Goal: Transaction & Acquisition: Book appointment/travel/reservation

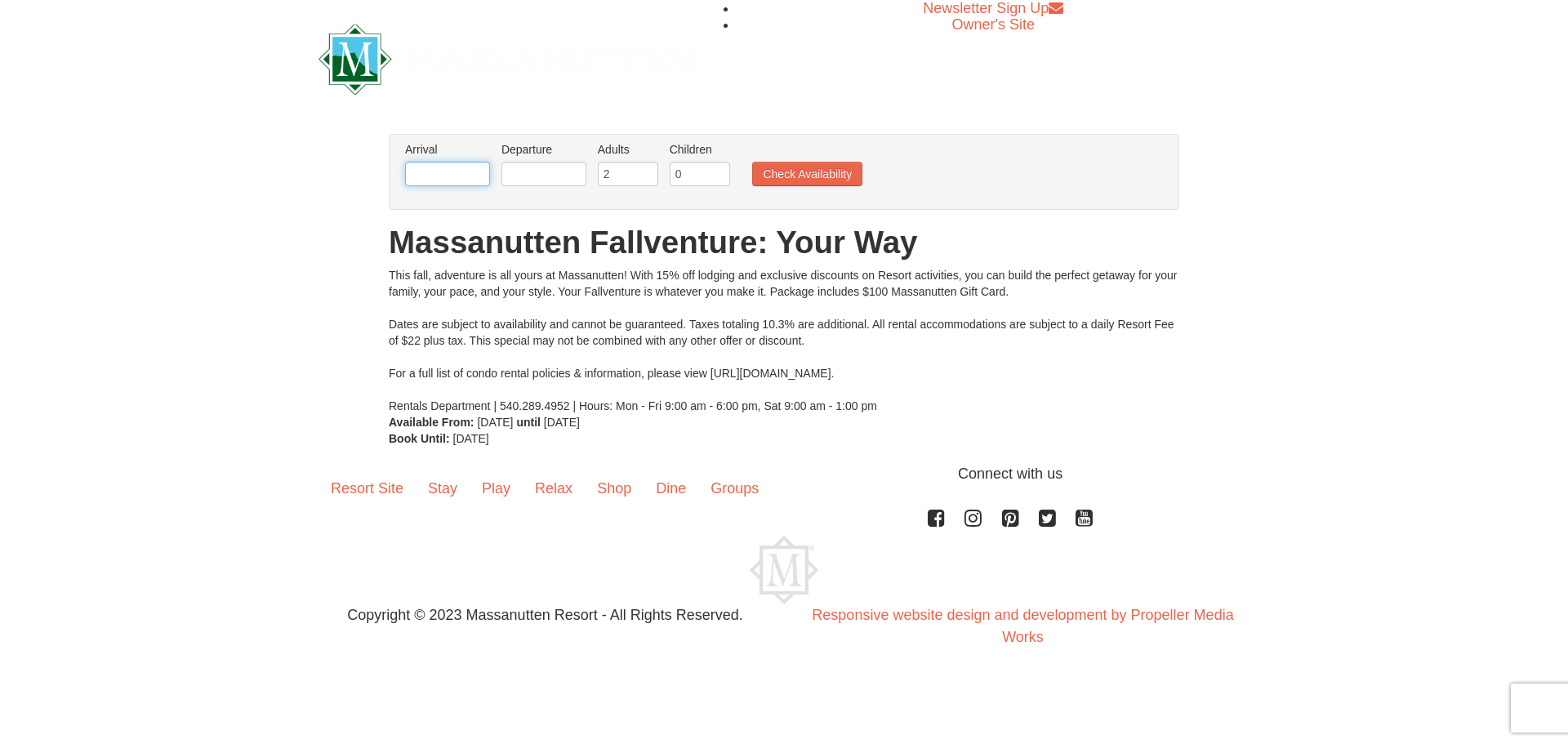
click at [465, 182] on input "text" at bounding box center [447, 174] width 85 height 25
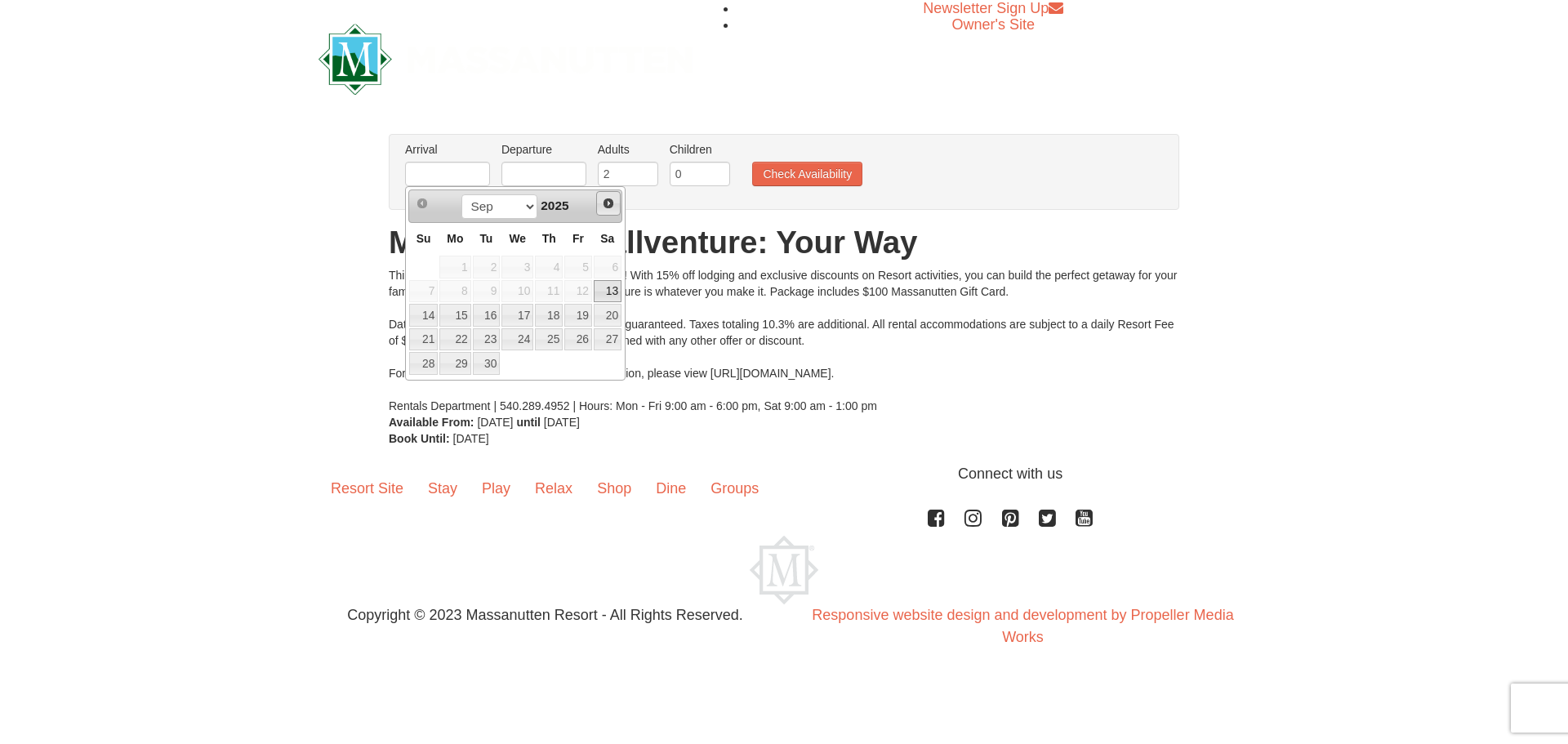
click at [609, 208] on span "Next" at bounding box center [609, 203] width 13 height 13
click at [583, 259] on link "3" at bounding box center [578, 267] width 27 height 23
type input "[DATE]"
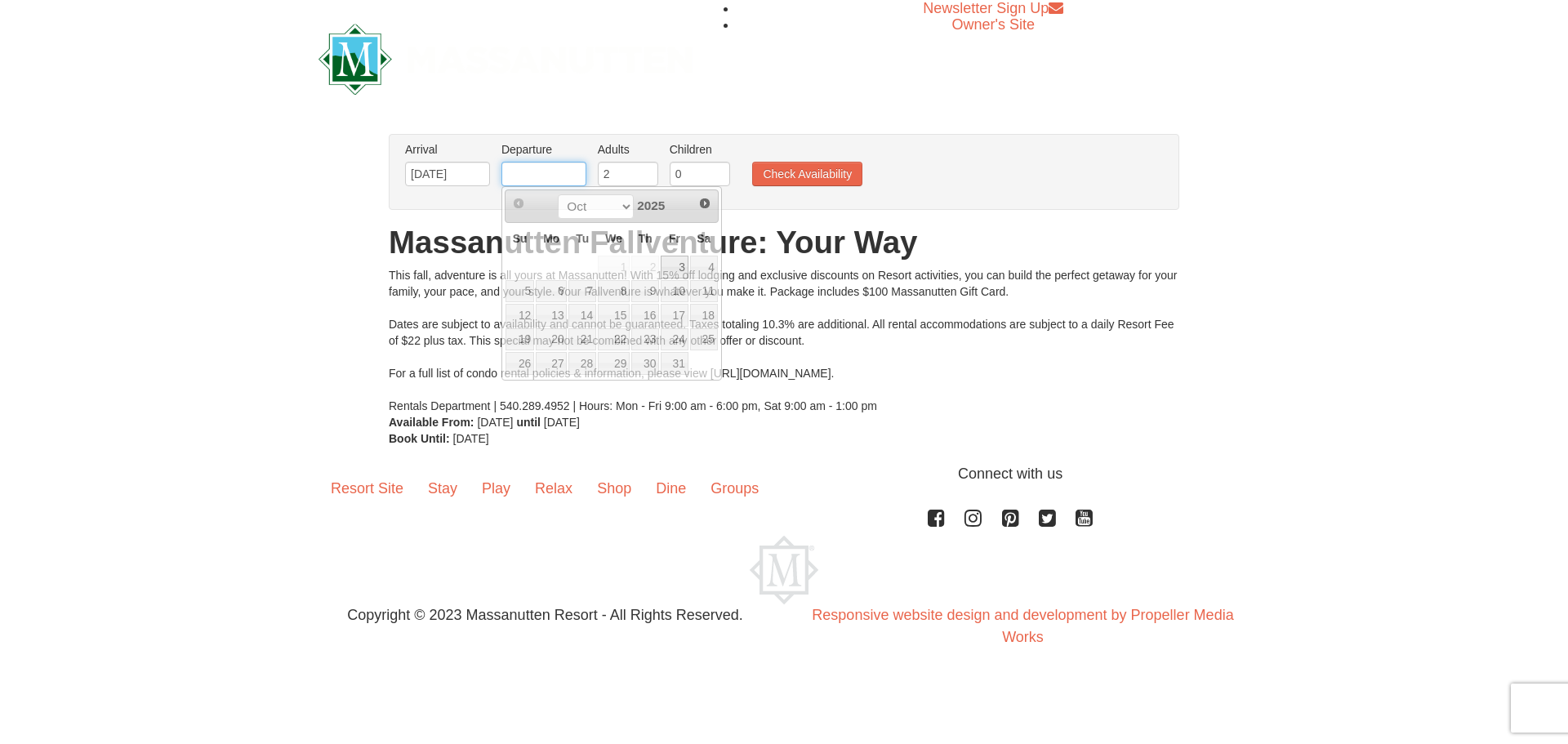
click at [559, 164] on input "text" at bounding box center [544, 174] width 85 height 25
click at [533, 292] on link "5" at bounding box center [519, 292] width 28 height 23
type input "[DATE]"
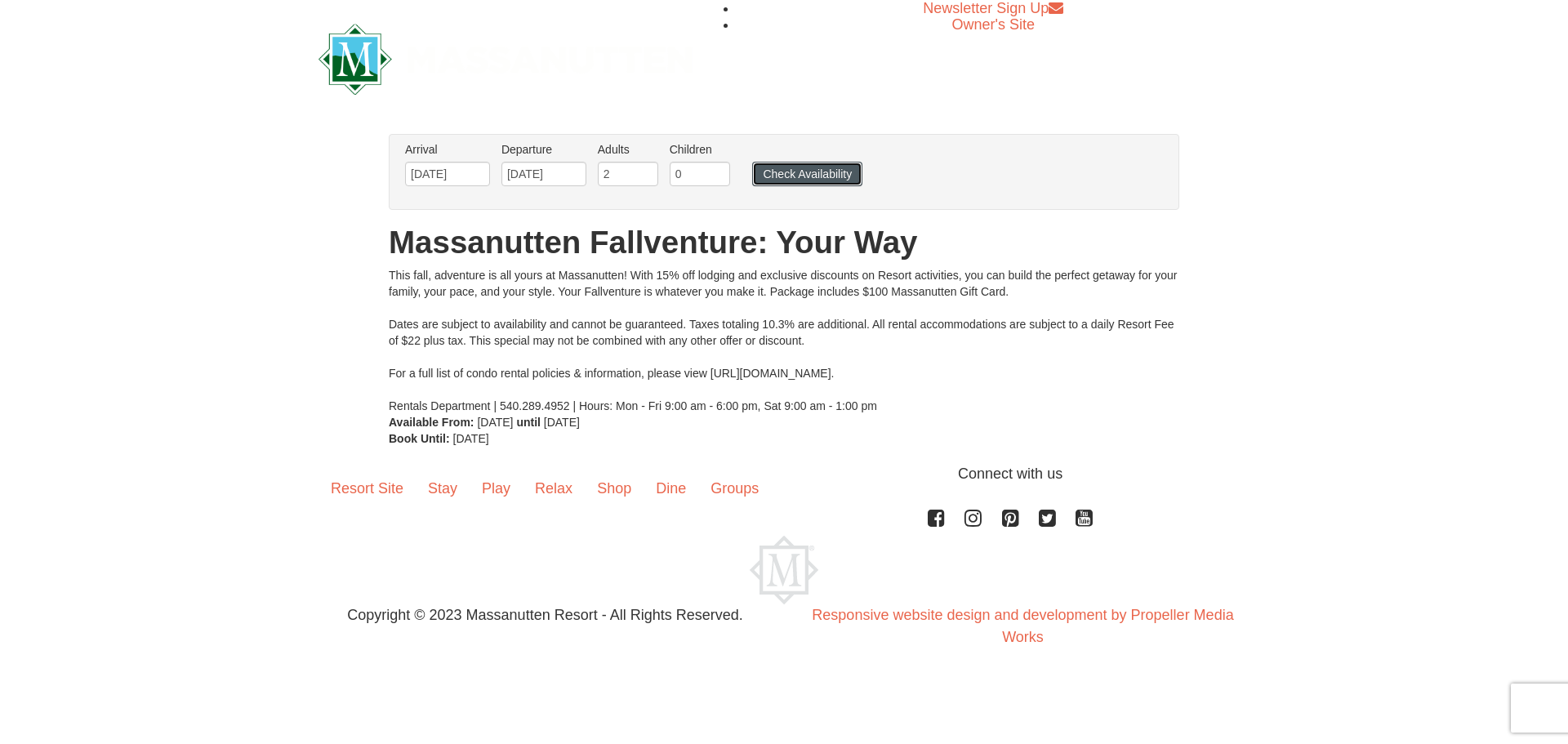
click at [789, 178] on button "Check Availability" at bounding box center [807, 174] width 111 height 25
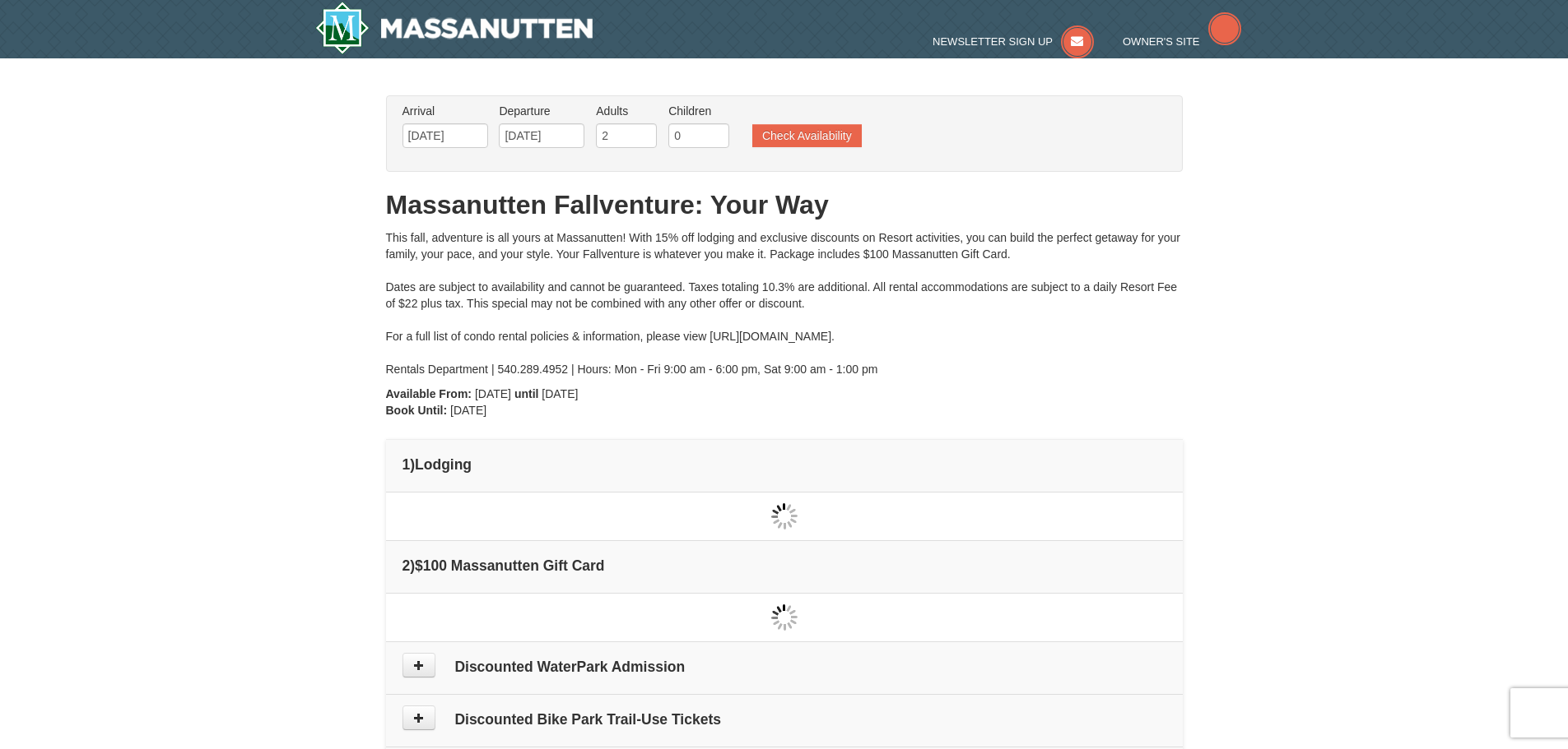
type input "[DATE]"
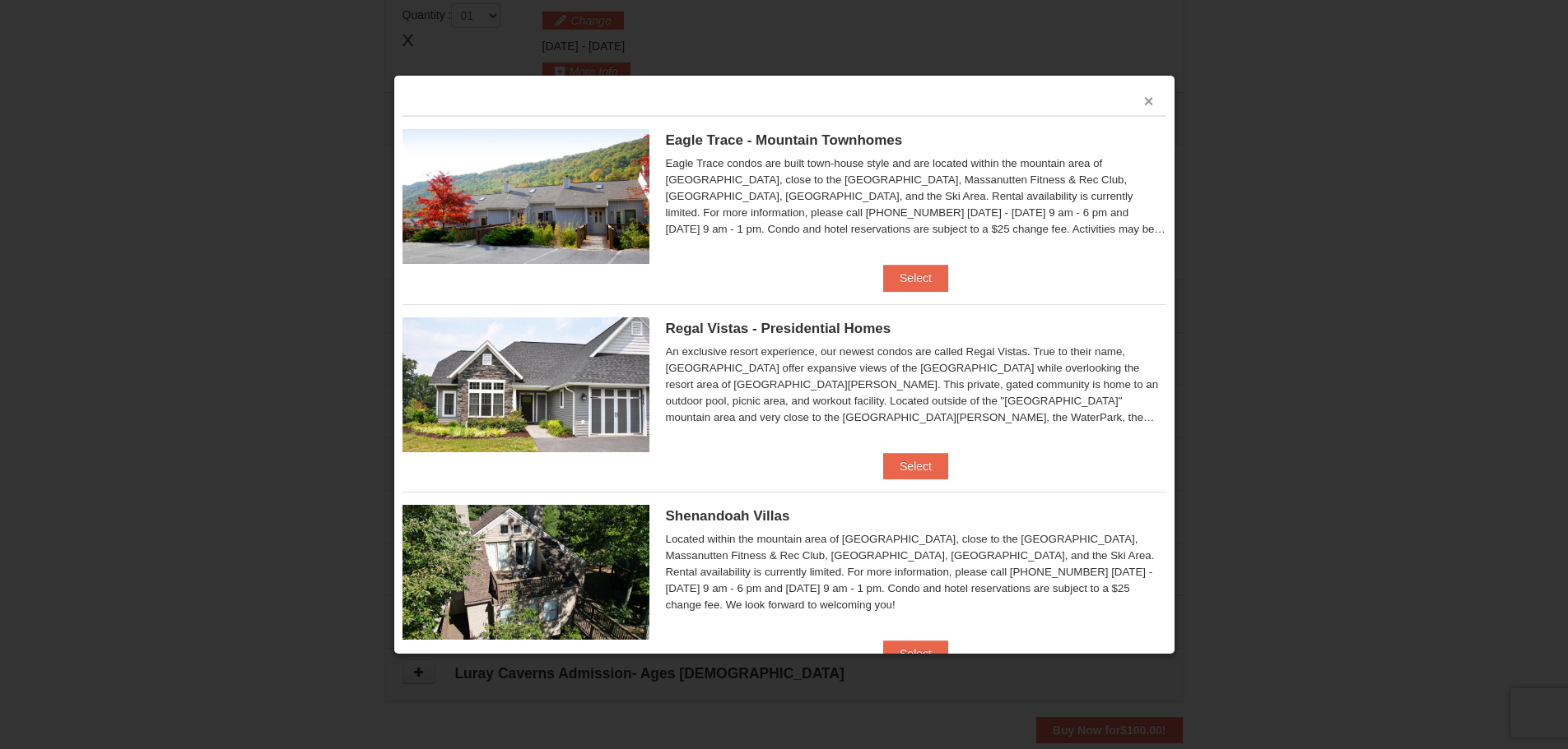
click at [1144, 97] on button "×" at bounding box center [1148, 101] width 10 height 17
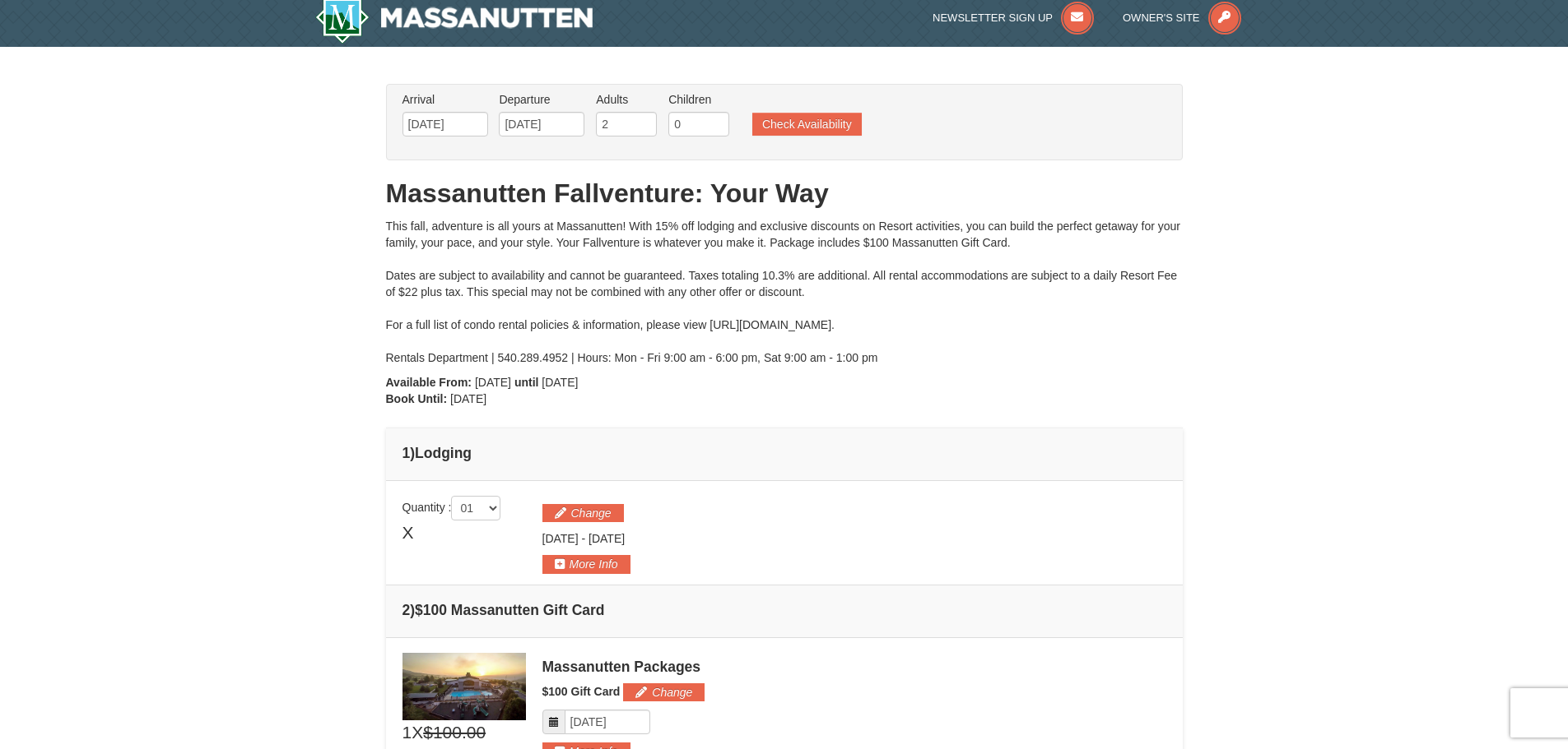
scroll to position [10, 0]
